Goal: Task Accomplishment & Management: Manage account settings

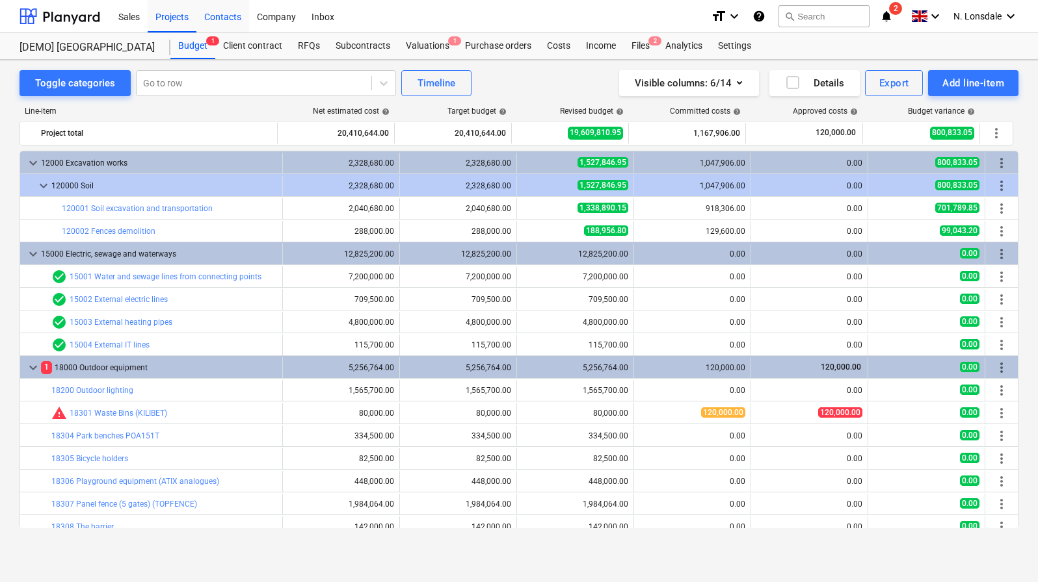
click at [228, 24] on div "Contacts" at bounding box center [222, 15] width 53 height 33
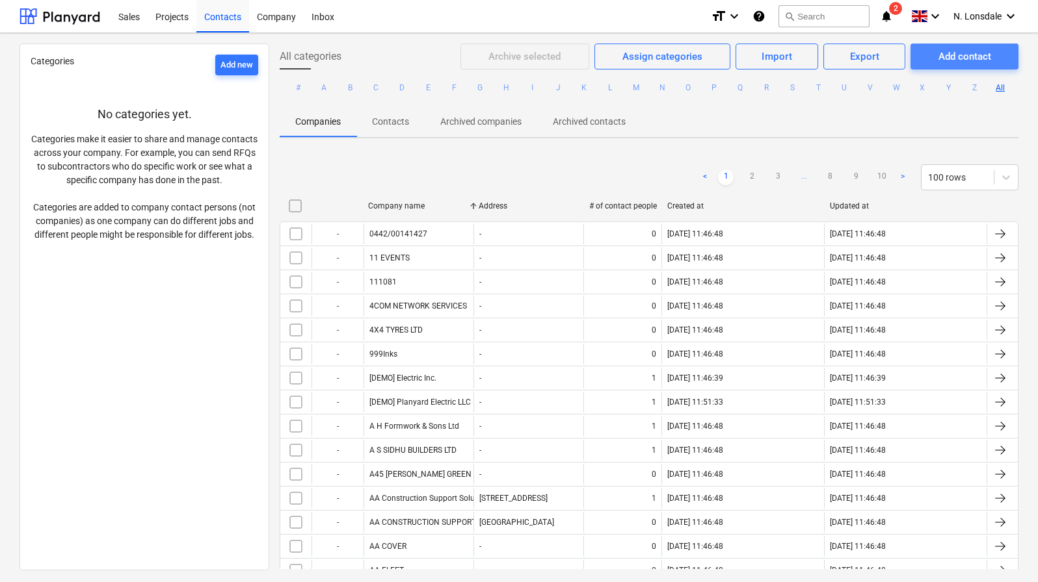
click at [950, 60] on div "Add contact" at bounding box center [964, 56] width 53 height 17
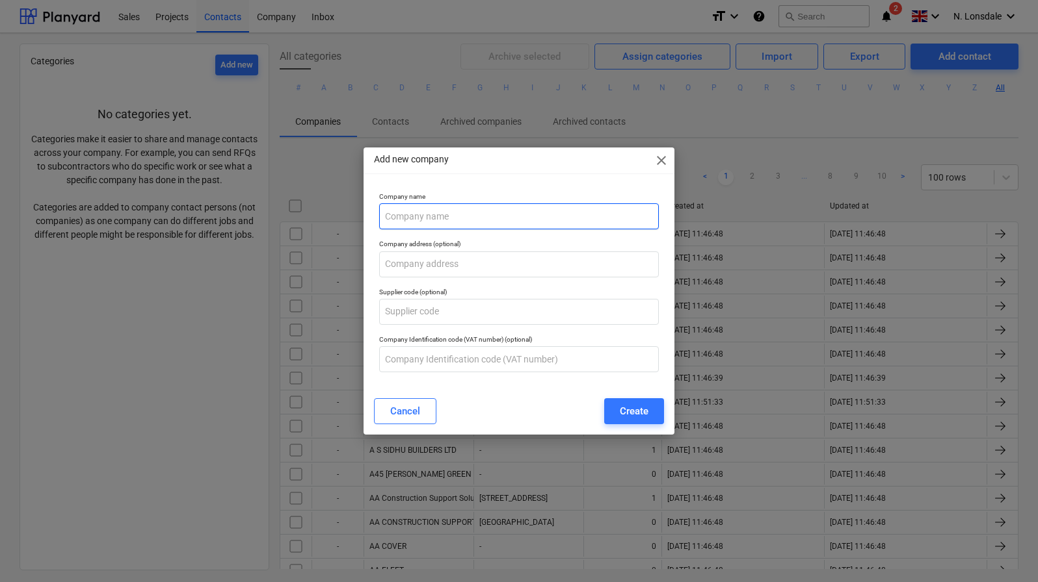
click at [566, 216] on input "text" at bounding box center [519, 216] width 280 height 26
click at [543, 363] on input "text" at bounding box center [519, 359] width 280 height 26
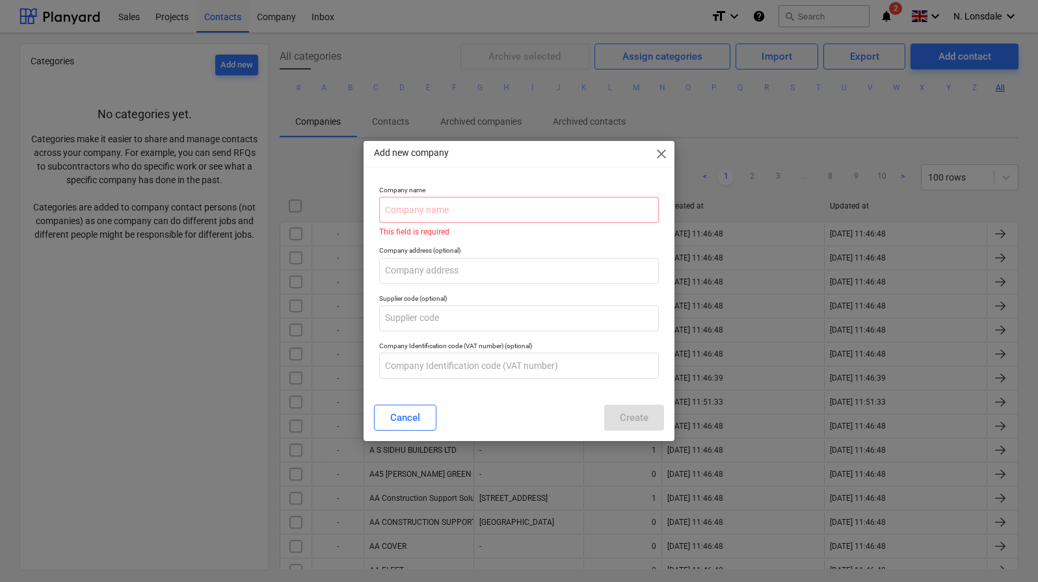
click at [666, 156] on span "close" at bounding box center [661, 154] width 16 height 16
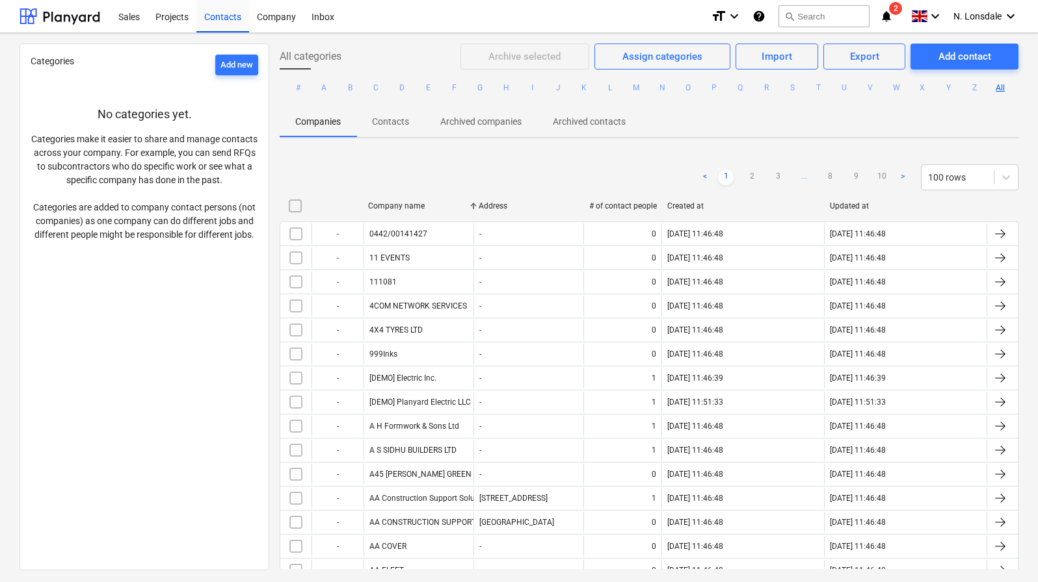
click at [397, 128] on p "Contacts" at bounding box center [390, 122] width 37 height 14
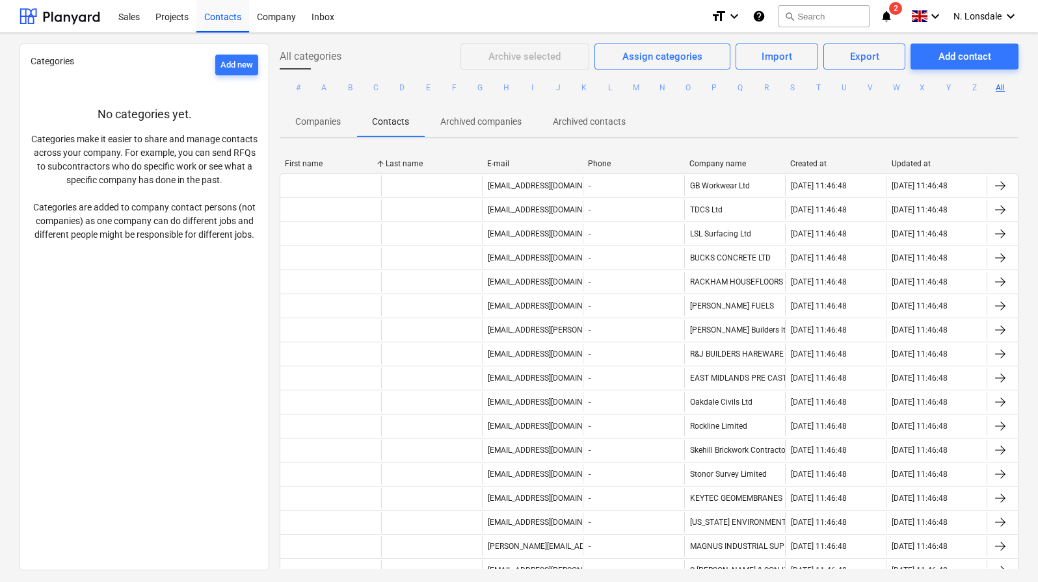
click at [306, 147] on div "All categories Archive selected Assign categories Import Export Add contact # A…" at bounding box center [648, 307] width 759 height 526
click at [315, 130] on span "Companies" at bounding box center [318, 121] width 77 height 21
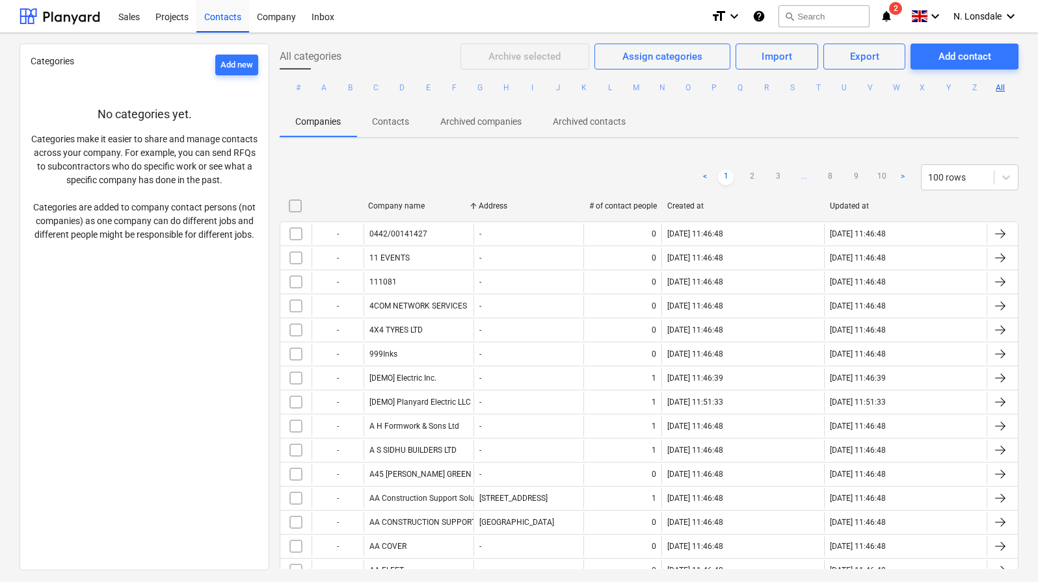
click at [402, 127] on p "Contacts" at bounding box center [390, 122] width 37 height 14
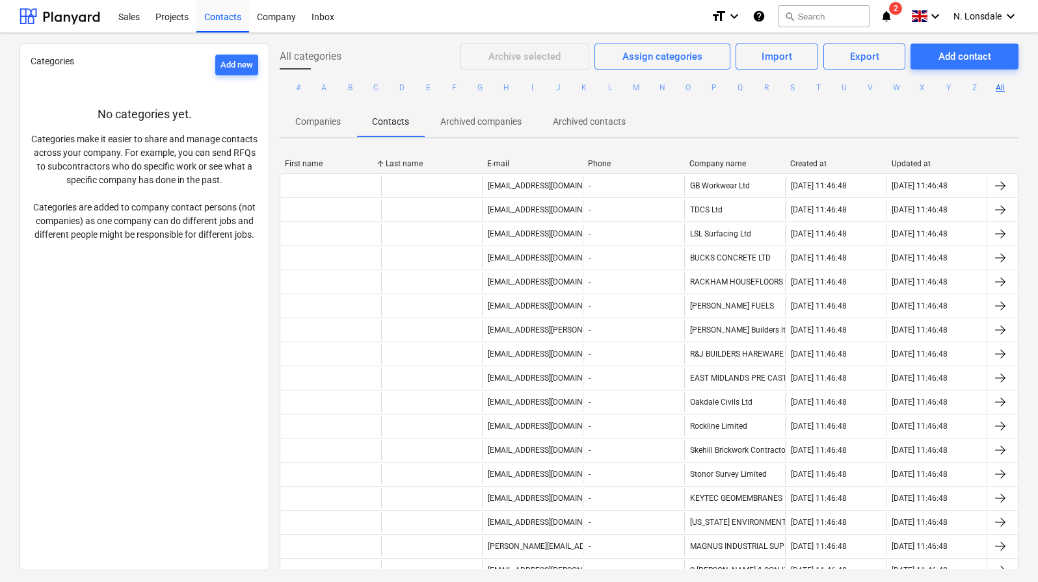
click at [562, 37] on div "Categories Add new No categories yet. Categories make it easier to share and ma…" at bounding box center [519, 307] width 1038 height 549
